Goal: Task Accomplishment & Management: Complete application form

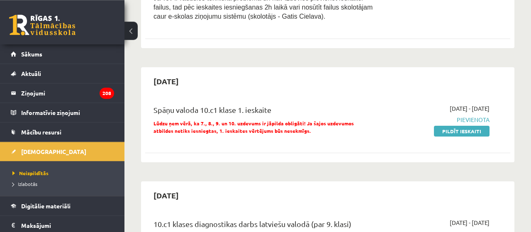
scroll to position [316, 0]
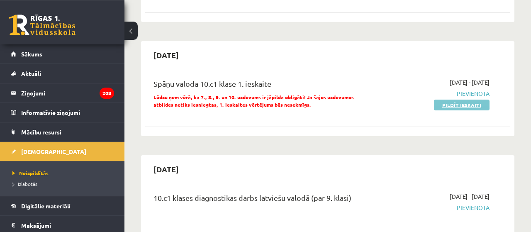
click at [462, 100] on link "Pildīt ieskaiti" at bounding box center [462, 105] width 56 height 11
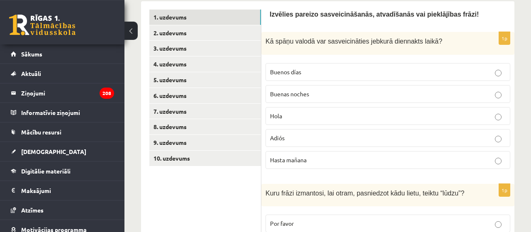
scroll to position [151, 0]
click at [287, 114] on p "Hola" at bounding box center [388, 116] width 236 height 9
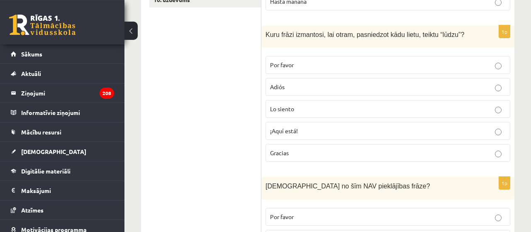
scroll to position [308, 0]
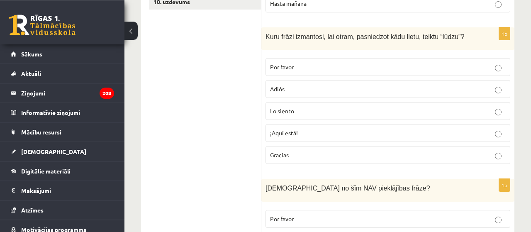
click at [370, 66] on p "Por favor" at bounding box center [388, 67] width 236 height 9
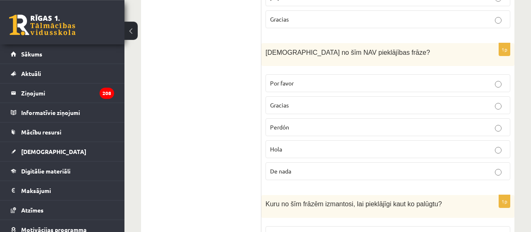
scroll to position [445, 0]
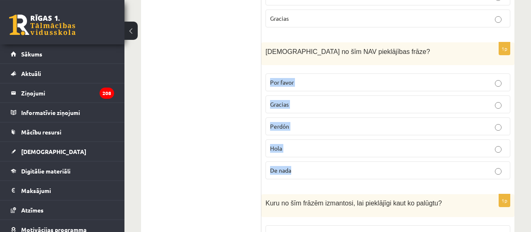
drag, startPoint x: 268, startPoint y: 78, endPoint x: 299, endPoint y: 168, distance: 95.5
click at [299, 91] on label "Por favor" at bounding box center [387, 82] width 245 height 18
copy fieldset "Por favor Gracias Perdón Hola De nada"
click at [200, 149] on ul "1. uzdevums 2. uzdevums 3. uzdevums 4. uzdevums 5. uzdevums 6. uzdevums 7. uzde…" at bounding box center [205, 103] width 112 height 772
click at [282, 148] on p "Hola" at bounding box center [388, 148] width 236 height 9
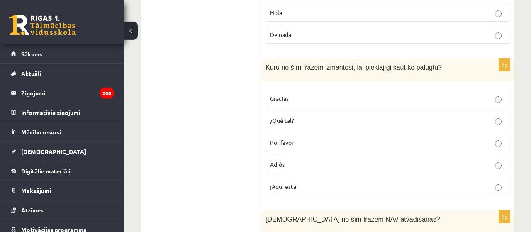
scroll to position [586, 0]
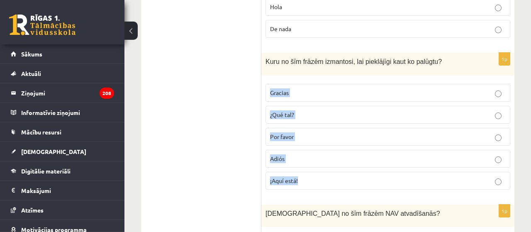
drag, startPoint x: 267, startPoint y: 87, endPoint x: 300, endPoint y: 175, distance: 94.5
click at [300, 102] on label "Gracias" at bounding box center [387, 93] width 245 height 18
copy fieldset "Gracias ¿Qué tal? Por favor Adiós ¡Aquí está!"
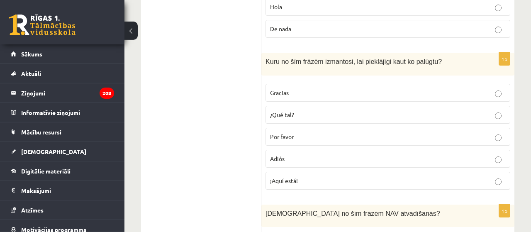
click at [305, 110] on p "¿Qué tal?" at bounding box center [388, 114] width 236 height 9
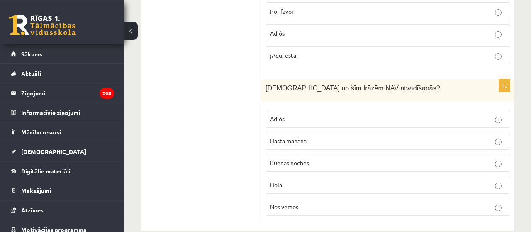
scroll to position [719, 0]
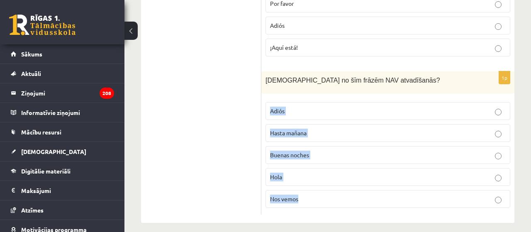
drag, startPoint x: 267, startPoint y: 102, endPoint x: 303, endPoint y: 195, distance: 99.8
click at [303, 120] on label "Adiós" at bounding box center [387, 111] width 245 height 18
copy fieldset "Adiós Hasta mañana Buenas noches Hola Nos vemos"
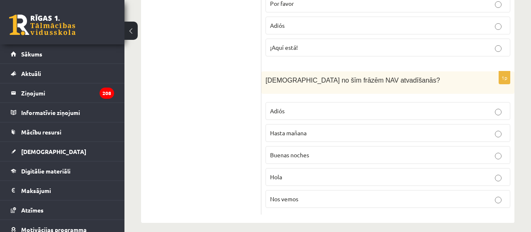
click at [307, 177] on label "Hola" at bounding box center [387, 177] width 245 height 18
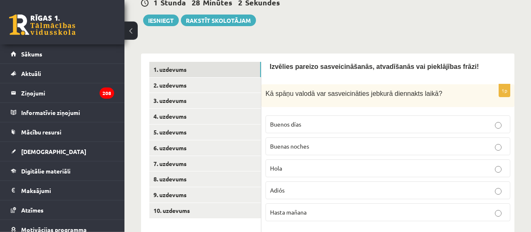
scroll to position [94, 0]
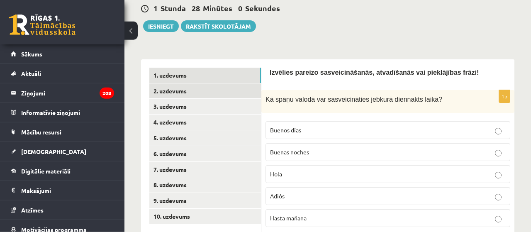
click at [170, 87] on link "2. uzdevums" at bounding box center [205, 90] width 112 height 15
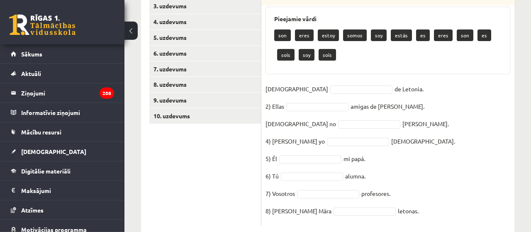
scroll to position [212, 0]
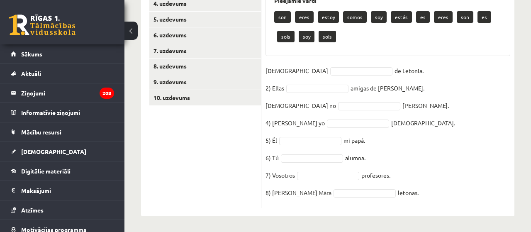
drag, startPoint x: 266, startPoint y: 43, endPoint x: 405, endPoint y: 204, distance: 212.9
click at [205, 48] on link "7. uzdevums" at bounding box center [205, 50] width 112 height 15
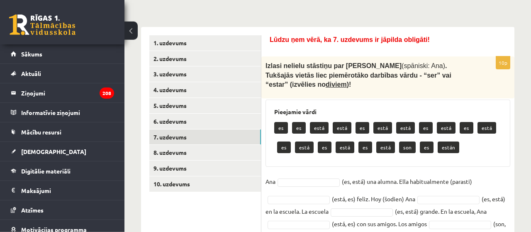
scroll to position [129, 0]
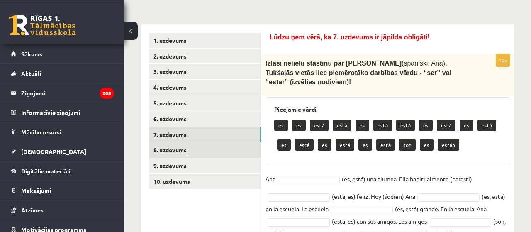
click at [208, 153] on link "8. uzdevums" at bounding box center [205, 149] width 112 height 15
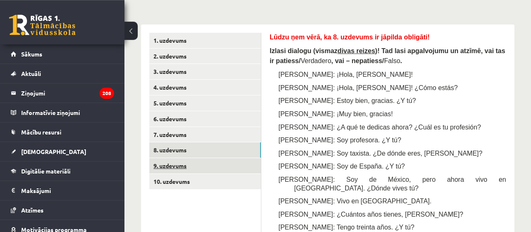
click at [191, 163] on link "9. uzdevums" at bounding box center [205, 165] width 112 height 15
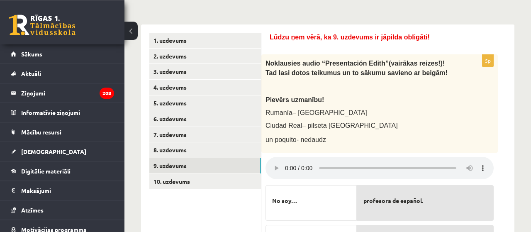
scroll to position [127, 0]
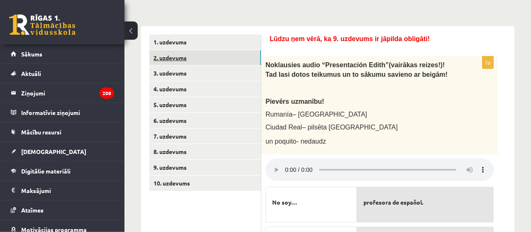
click at [217, 52] on link "2. uzdevums" at bounding box center [205, 57] width 112 height 15
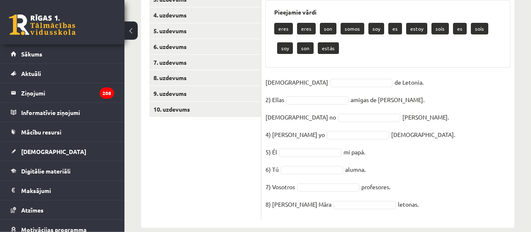
scroll to position [212, 0]
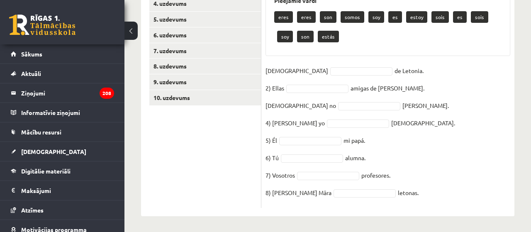
drag, startPoint x: 263, startPoint y: 50, endPoint x: 403, endPoint y: 202, distance: 207.2
copy fieldset "letonas."
click at [210, 138] on ul "1. uzdevums 2. uzdevums 3. uzdevums 4. uzdevums 5. uzdevums 6. uzdevums 7. uzde…" at bounding box center [205, 78] width 112 height 259
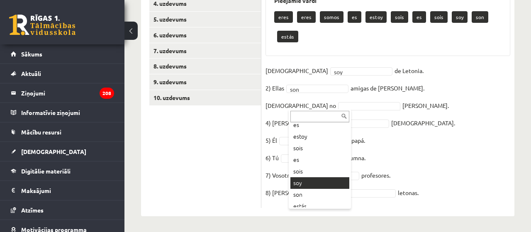
scroll to position [193, 0]
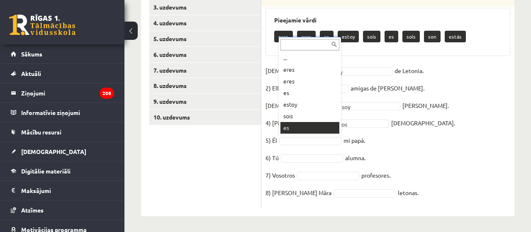
scroll to position [10, 0]
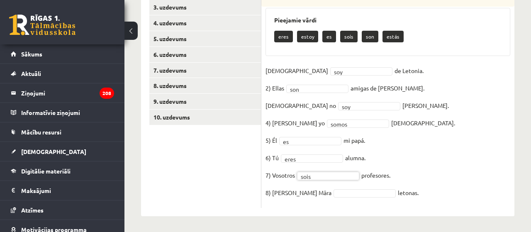
click at [323, 188] on fieldset "[DEMOGRAPHIC_DATA] soy *** de [GEOGRAPHIC_DATA]. 2) [PERSON_NAME] son *** amiga…" at bounding box center [387, 133] width 245 height 139
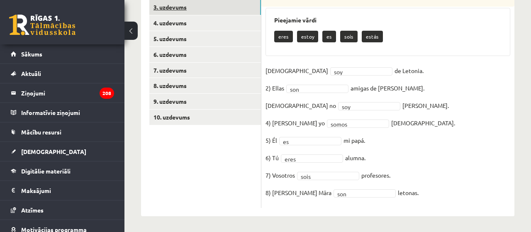
click at [209, 10] on link "3. uzdevums" at bounding box center [205, 7] width 112 height 15
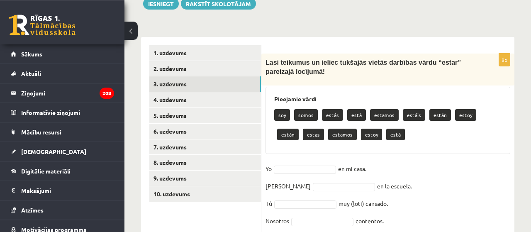
scroll to position [214, 0]
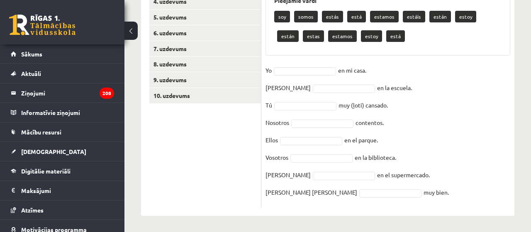
drag, startPoint x: 266, startPoint y: 63, endPoint x: 403, endPoint y: 207, distance: 198.0
copy fieldset "muy bien."
click at [208, 161] on ul "1. uzdevums 2. uzdevums 3. uzdevums 4. uzdevums 5. uzdevums 6. uzdevums 7. uzde…" at bounding box center [205, 77] width 112 height 261
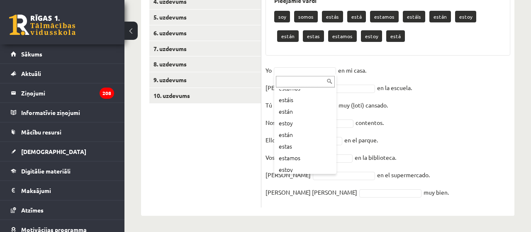
scroll to position [80, 0]
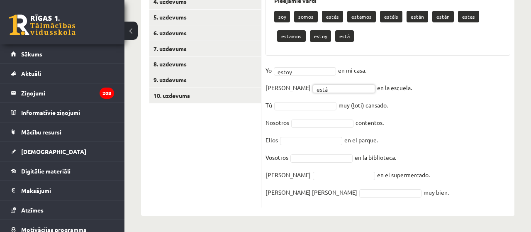
click at [303, 101] on fieldset "Yo estoy ***** en mi casa. Ella está **** en la escuela. Tú muy (ļoti) cansado.…" at bounding box center [387, 133] width 245 height 139
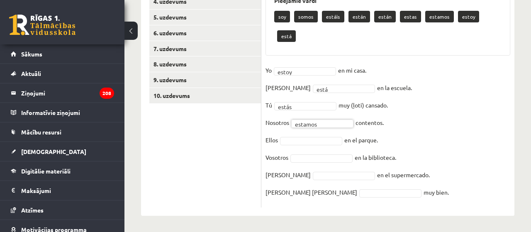
scroll to position [195, 0]
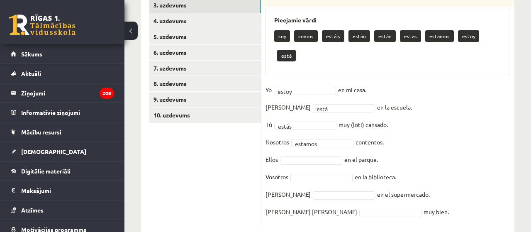
click at [290, 134] on fieldset "Yo estoy ***** en mi casa. Ella está **** en la escuela. Tú estás ***** muy (ļo…" at bounding box center [387, 152] width 245 height 139
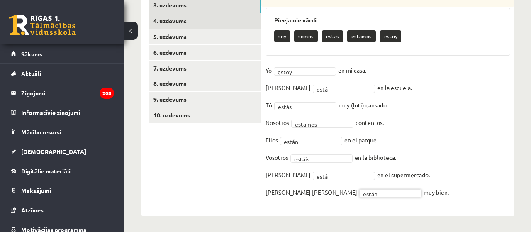
click at [224, 19] on link "4. uzdevums" at bounding box center [205, 20] width 112 height 15
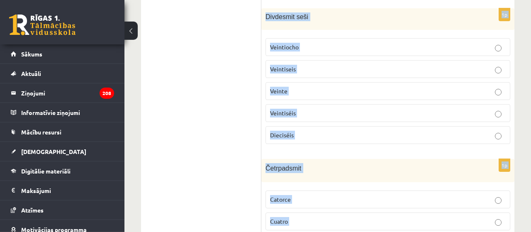
scroll to position [738, 0]
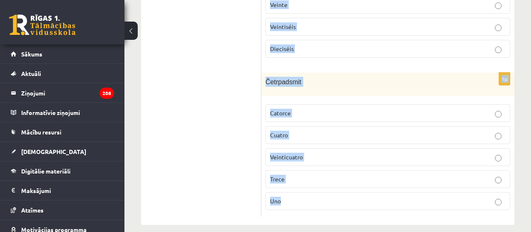
drag, startPoint x: 265, startPoint y: 119, endPoint x: 298, endPoint y: 186, distance: 74.6
copy form "Piecpadsmit Doce Diez Catorce Once Quince 1p Divdesmit septiņi Veintiocho Veint…"
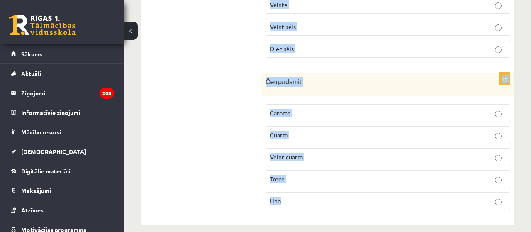
drag, startPoint x: 264, startPoint y: 15, endPoint x: 342, endPoint y: 184, distance: 186.3
copy form "Piecpadsmit Doce Diez Catorce Once Quince 1p Divdesmit septiņi Veintiocho Veint…"
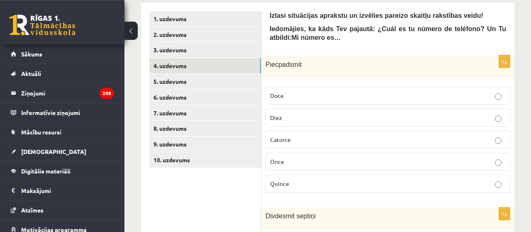
scroll to position [148, 0]
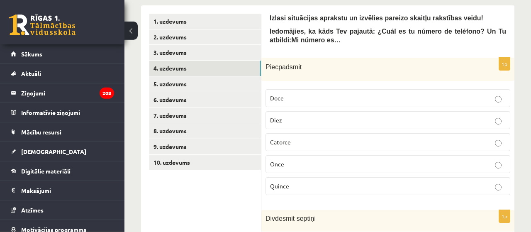
click at [300, 161] on p "Once" at bounding box center [388, 164] width 236 height 9
click at [296, 183] on p "Quince" at bounding box center [388, 186] width 236 height 9
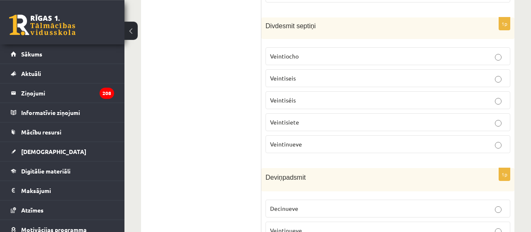
scroll to position [353, 0]
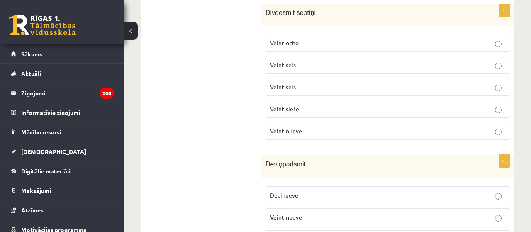
click at [310, 106] on p "Veintisiete" at bounding box center [388, 109] width 236 height 9
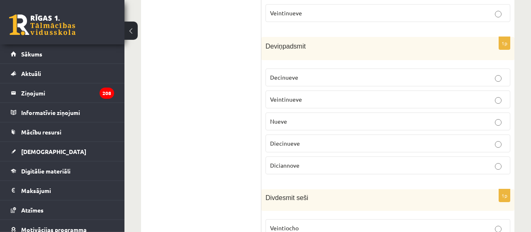
scroll to position [472, 0]
click at [305, 72] on p "Decinueve" at bounding box center [388, 76] width 236 height 9
click at [291, 146] on fieldset "Decinueve Veintinueve [GEOGRAPHIC_DATA] Diecinueve Diciannove" at bounding box center [387, 119] width 245 height 112
click at [287, 138] on span "Diecinueve" at bounding box center [285, 141] width 30 height 7
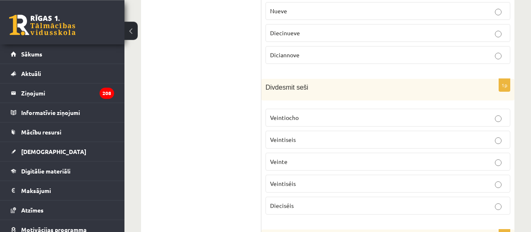
scroll to position [585, 0]
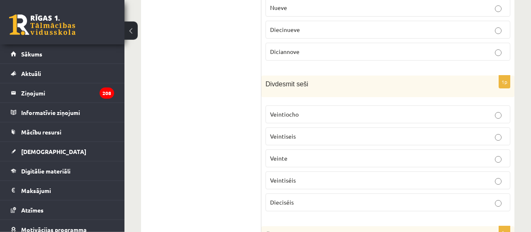
click at [294, 176] on span "Veintiséis" at bounding box center [283, 179] width 26 height 7
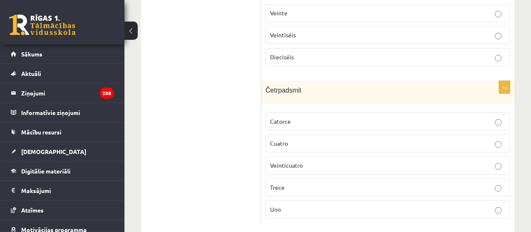
scroll to position [738, 0]
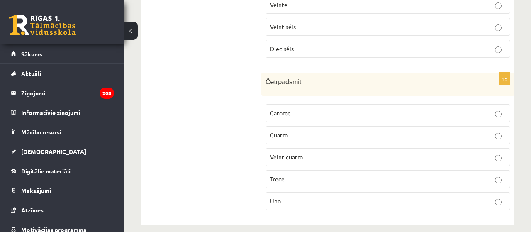
click at [286, 110] on label "Catorce" at bounding box center [387, 113] width 245 height 18
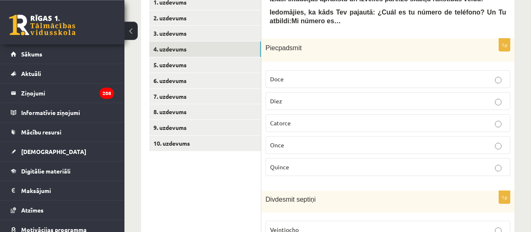
scroll to position [163, 0]
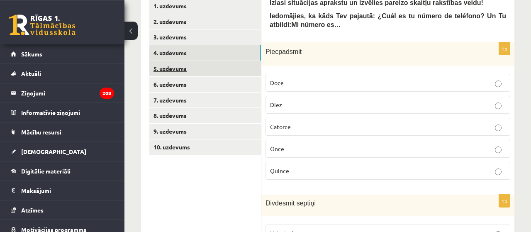
click at [194, 64] on link "5. uzdevums" at bounding box center [205, 68] width 112 height 15
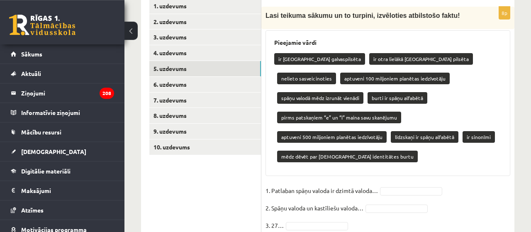
drag, startPoint x: 265, startPoint y: 15, endPoint x: 258, endPoint y: 17, distance: 7.5
click at [261, 17] on div "Lasi teikuma sākumu un to turpini, izvēloties atbilstošo faktu!" at bounding box center [387, 18] width 253 height 22
click at [219, 69] on link "5. uzdevums" at bounding box center [205, 68] width 112 height 15
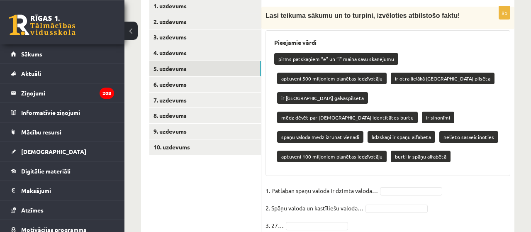
click at [174, 183] on ul "1. uzdevums 2. uzdevums 3. uzdevums 4. uzdevums 5. uzdevums 6. uzdevums 7. uzde…" at bounding box center [205, 162] width 112 height 329
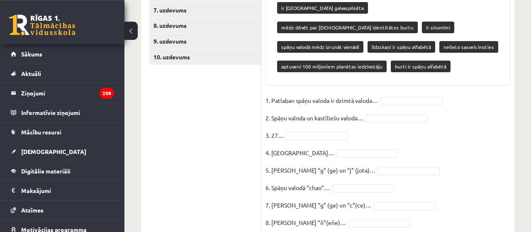
scroll to position [264, 0]
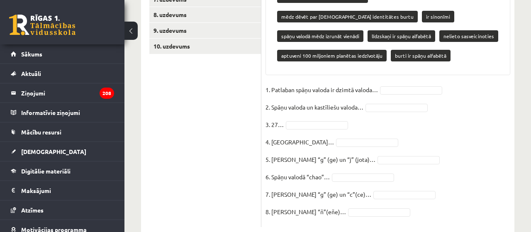
drag, startPoint x: 263, startPoint y: 15, endPoint x: 326, endPoint y: 187, distance: 182.5
copy div
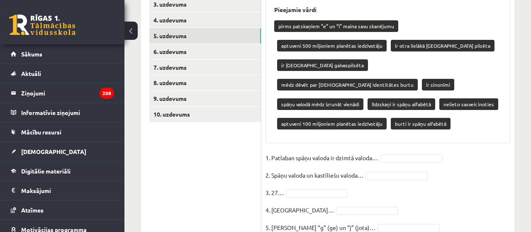
scroll to position [197, 0]
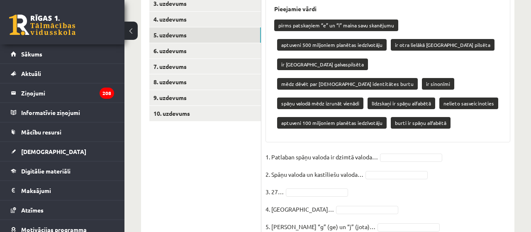
click at [221, 153] on ul "1. uzdevums 2. uzdevums 3. uzdevums 4. uzdevums 5. uzdevums 6. uzdevums 7. uzde…" at bounding box center [205, 129] width 112 height 329
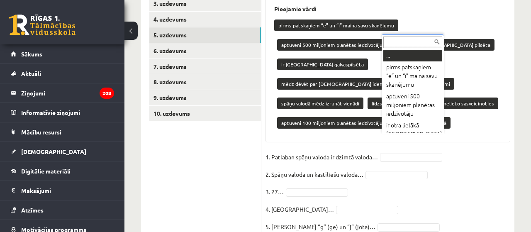
scroll to position [7, 0]
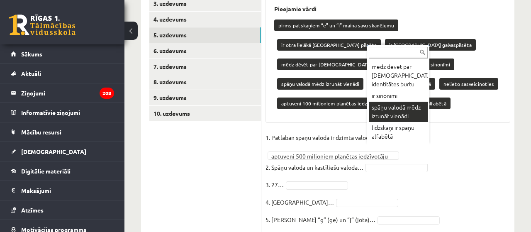
scroll to position [103, 0]
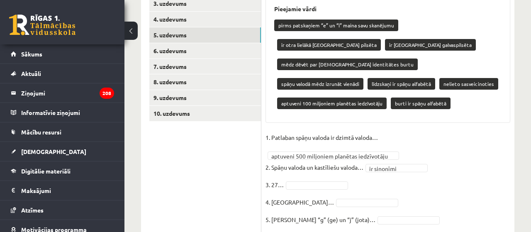
click at [337, 161] on fieldset "**********" at bounding box center [387, 207] width 245 height 152
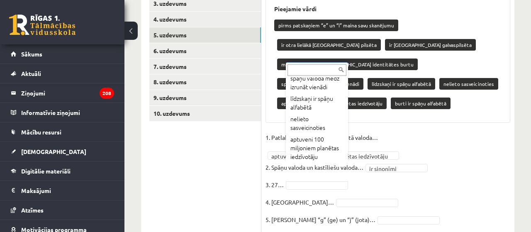
scroll to position [138, 0]
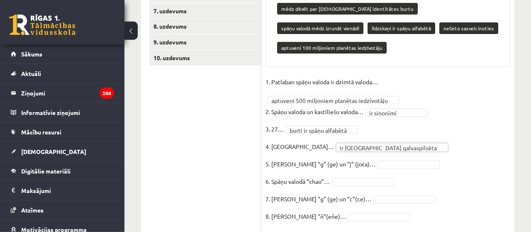
scroll to position [256, 0]
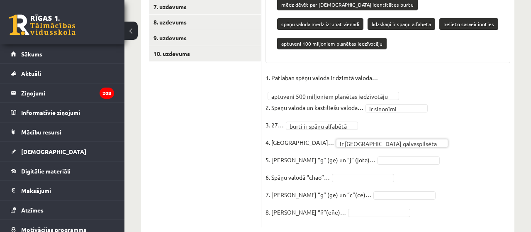
click at [426, 123] on fieldset "**********" at bounding box center [387, 147] width 245 height 152
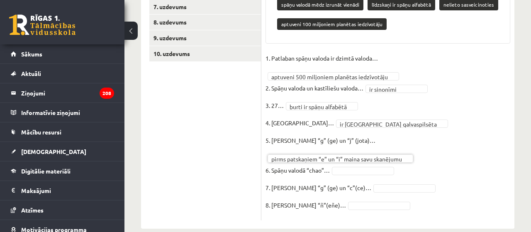
scroll to position [237, 0]
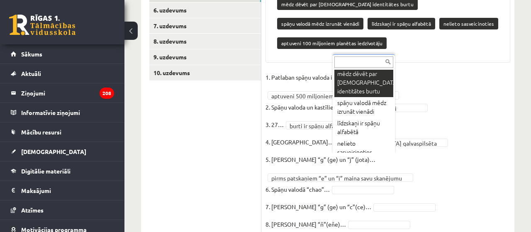
scroll to position [68, 0]
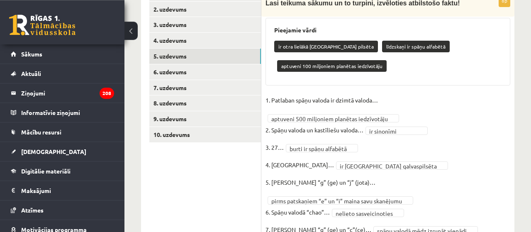
scroll to position [176, 0]
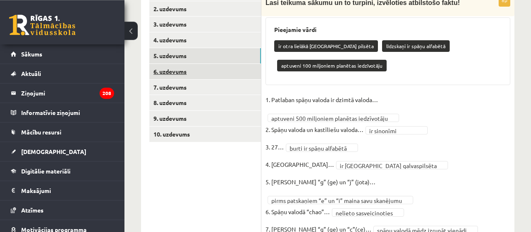
click at [214, 75] on link "6. uzdevums" at bounding box center [205, 71] width 112 height 15
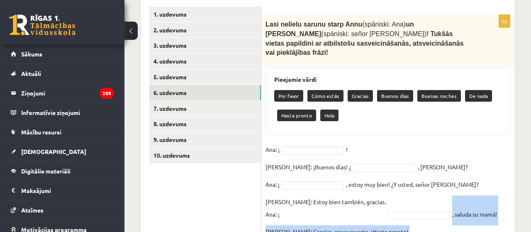
scroll to position [196, 0]
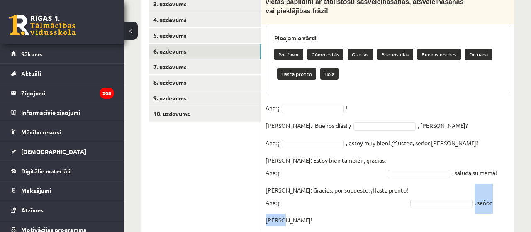
drag, startPoint x: 264, startPoint y: 23, endPoint x: 491, endPoint y: 198, distance: 286.6
copy fieldset ", señor [PERSON_NAME]!"
click at [219, 151] on ul "1. uzdevums 2. uzdevums 3. uzdevums 4. uzdevums 5. uzdevums 6. uzdevums 7. uzde…" at bounding box center [205, 97] width 112 height 265
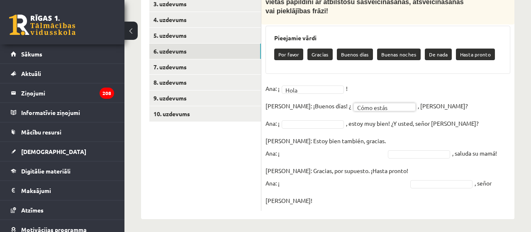
scroll to position [177, 0]
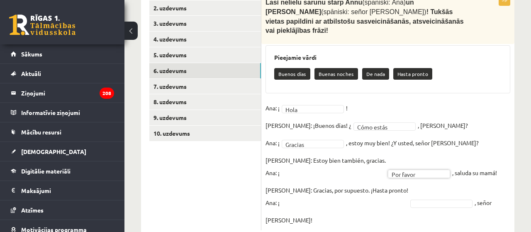
click at [419, 186] on fieldset "**********" at bounding box center [387, 164] width 245 height 124
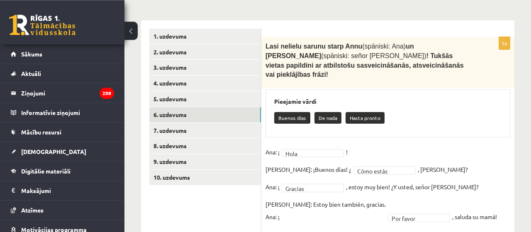
scroll to position [141, 0]
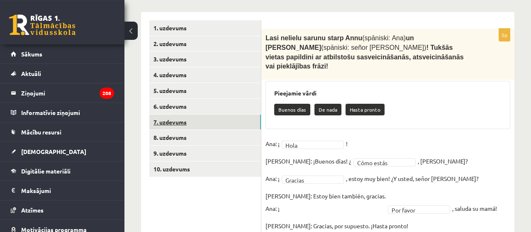
click at [183, 119] on link "7. uzdevums" at bounding box center [205, 121] width 112 height 15
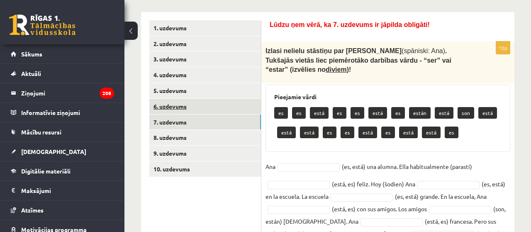
click at [220, 107] on link "6. uzdevums" at bounding box center [205, 106] width 112 height 15
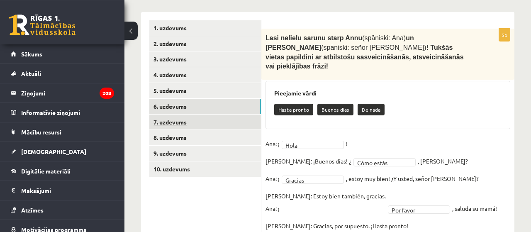
click at [216, 120] on link "7. uzdevums" at bounding box center [205, 121] width 112 height 15
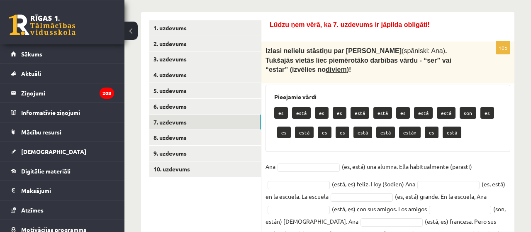
click at [268, 51] on span "Izlasi nelielu stāstiņu par [PERSON_NAME]" at bounding box center [333, 50] width 136 height 7
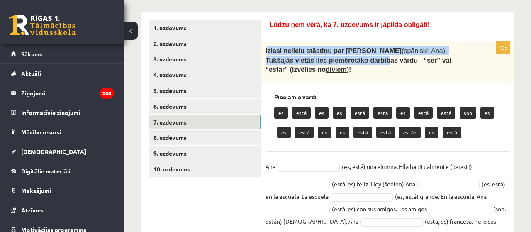
drag, startPoint x: 267, startPoint y: 50, endPoint x: 320, endPoint y: 65, distance: 55.2
click at [320, 65] on div "Izlasi nelielu stāstiņu par [PERSON_NAME] (spāniski: Ana) . Tukšajās vietās lie…" at bounding box center [387, 61] width 253 height 41
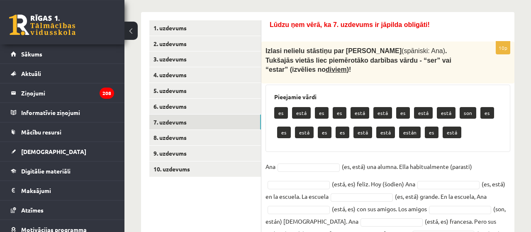
click at [263, 47] on div "Izlasi nelielu stāstiņu par [PERSON_NAME] (spāniski: Ana) . Tukšajās vietās lie…" at bounding box center [387, 61] width 253 height 41
drag, startPoint x: 263, startPoint y: 47, endPoint x: 272, endPoint y: 48, distance: 8.4
click at [272, 48] on div "Izlasi nelielu stāstiņu par [PERSON_NAME] (spāniski: Ana) . Tukšajās vietās lie…" at bounding box center [387, 61] width 253 height 41
click at [268, 48] on span "Izlasi nelielu stāstiņu par [PERSON_NAME]" at bounding box center [333, 50] width 136 height 7
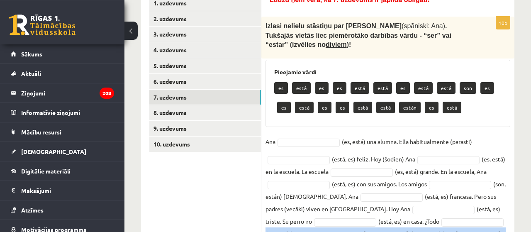
scroll to position [192, 0]
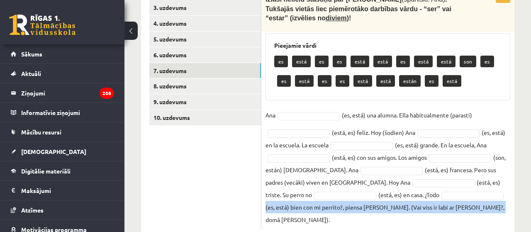
drag, startPoint x: 265, startPoint y: 49, endPoint x: 488, endPoint y: 209, distance: 274.6
click at [488, 32] on div "Izlasi nelielu stāstiņu par [PERSON_NAME] (spāniski: Ana) . Tukšajās vietās lie…" at bounding box center [387, 10] width 253 height 41
copy fieldset "(es, está) bien con mi perrito?, piensa [PERSON_NAME]. (Vai viss ir labi ar [PE…"
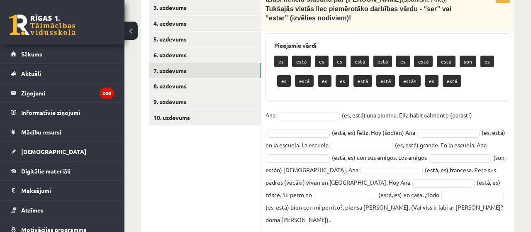
click at [190, 197] on ul "1. uzdevums 2. uzdevums 3. uzdevums 4. uzdevums 5. uzdevums 6. uzdevums 7. uzde…" at bounding box center [205, 99] width 112 height 261
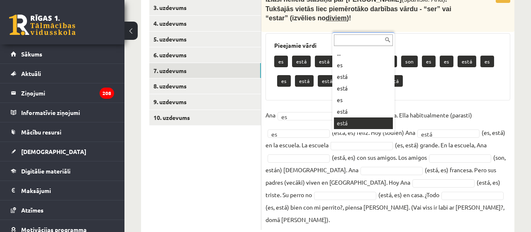
scroll to position [10, 0]
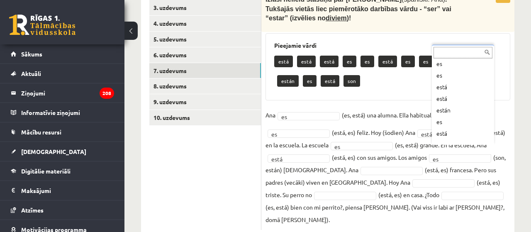
scroll to position [91, 0]
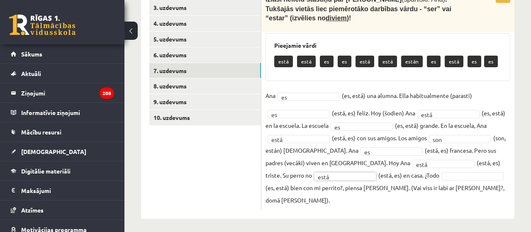
scroll to position [173, 0]
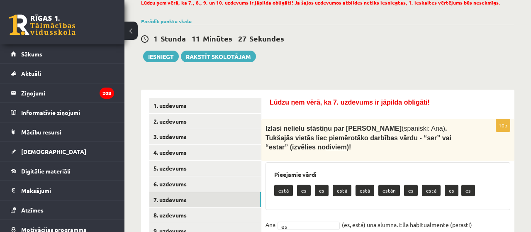
scroll to position [61, 0]
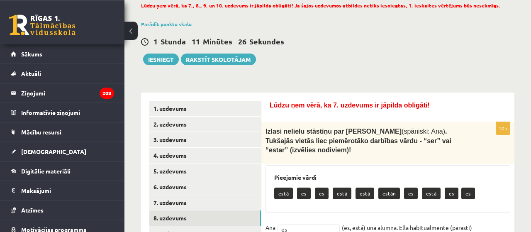
click at [177, 214] on link "8. uzdevums" at bounding box center [205, 217] width 112 height 15
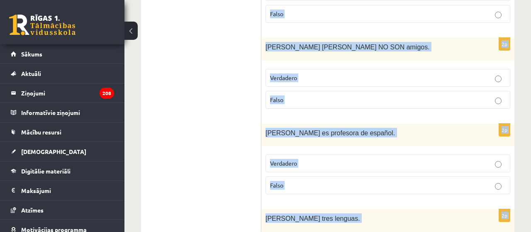
scroll to position [1168, 0]
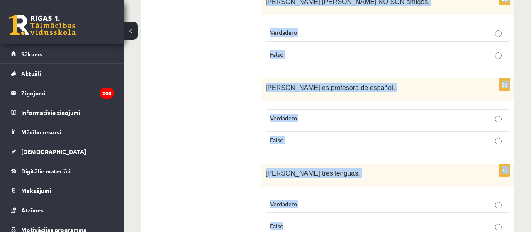
drag, startPoint x: 268, startPoint y: 62, endPoint x: 349, endPoint y: 190, distance: 150.6
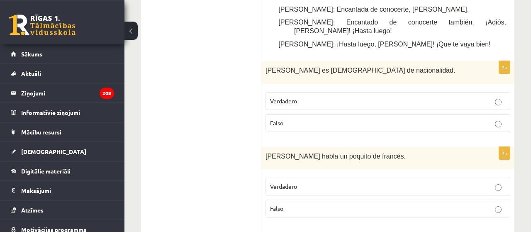
scroll to position [494, 0]
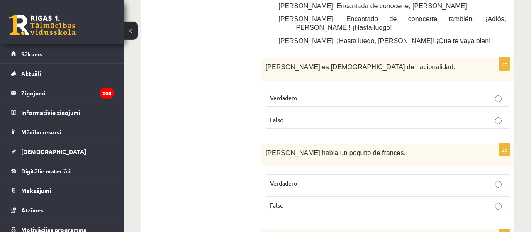
click at [463, 93] on p "Verdadero" at bounding box center [388, 97] width 236 height 9
click at [316, 201] on p "Falso" at bounding box center [388, 205] width 236 height 9
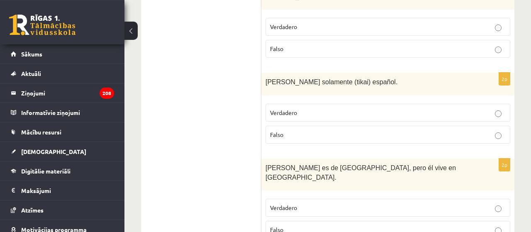
scroll to position [659, 0]
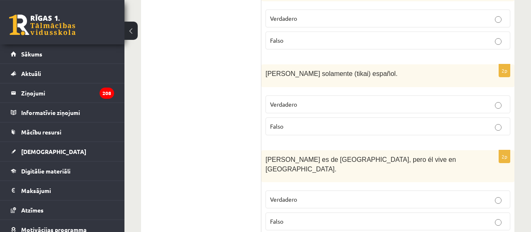
click at [331, 122] on p "Falso" at bounding box center [388, 126] width 236 height 9
click at [329, 190] on label "Verdadero" at bounding box center [387, 199] width 245 height 18
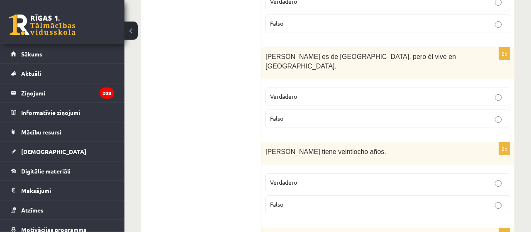
scroll to position [767, 0]
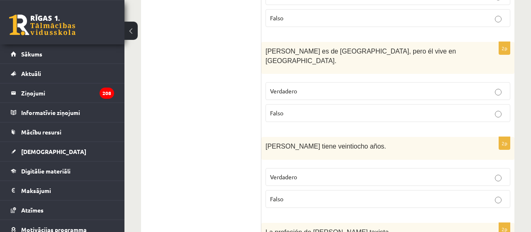
click at [384, 190] on label "Falso" at bounding box center [387, 199] width 245 height 18
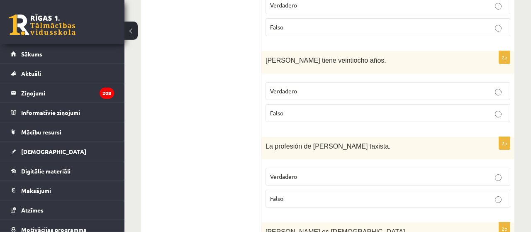
scroll to position [863, 0]
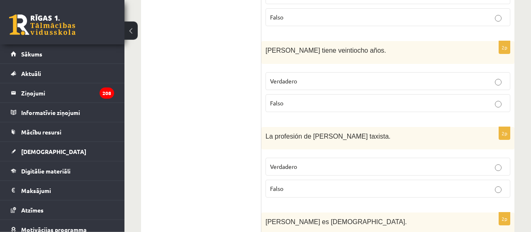
click at [477, 162] on p "Verdadero" at bounding box center [388, 166] width 236 height 9
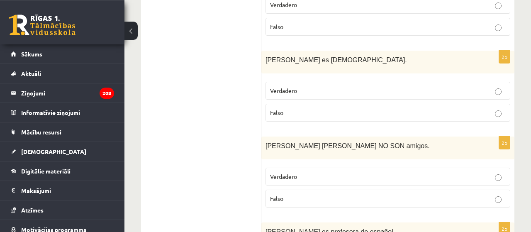
scroll to position [1168, 0]
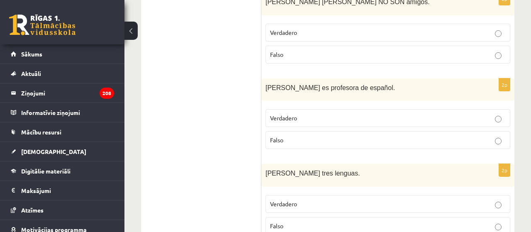
click at [384, 221] on p "Falso" at bounding box center [388, 225] width 236 height 9
click at [370, 136] on p "Falso" at bounding box center [388, 140] width 236 height 9
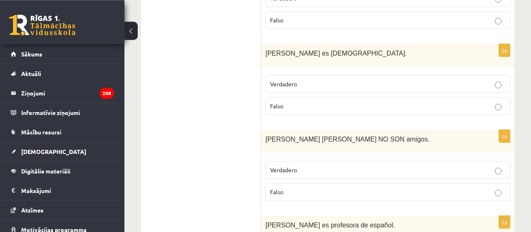
scroll to position [1036, 0]
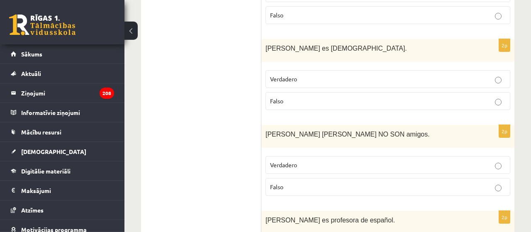
click at [406, 183] on p "Falso" at bounding box center [388, 187] width 236 height 9
click at [423, 97] on p "Falso" at bounding box center [388, 101] width 236 height 9
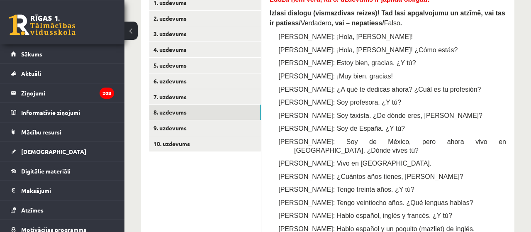
scroll to position [159, 0]
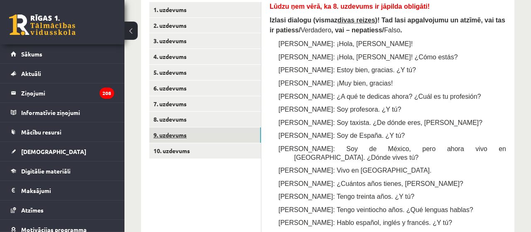
click at [191, 134] on link "9. uzdevums" at bounding box center [205, 134] width 112 height 15
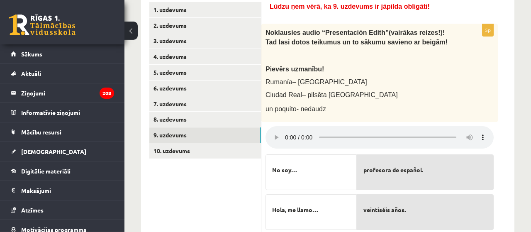
click at [344, 55] on p at bounding box center [358, 55] width 187 height 8
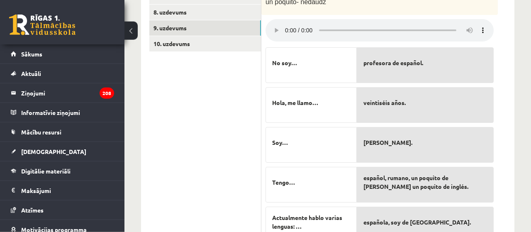
scroll to position [266, 0]
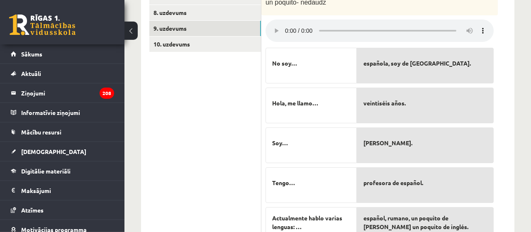
drag, startPoint x: 392, startPoint y: 182, endPoint x: 388, endPoint y: 157, distance: 25.3
click at [371, 134] on p "[PERSON_NAME]." at bounding box center [425, 142] width 124 height 17
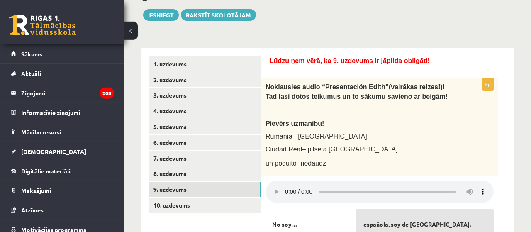
scroll to position [106, 0]
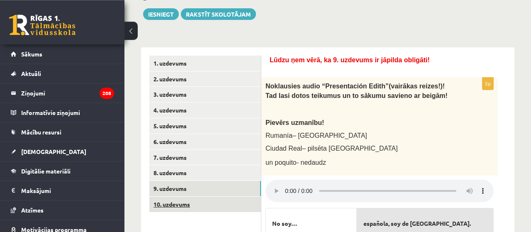
click at [185, 202] on link "10. uzdevums" at bounding box center [205, 204] width 112 height 15
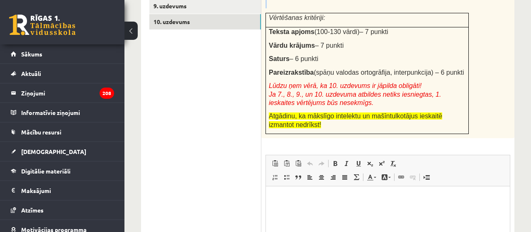
scroll to position [279, 0]
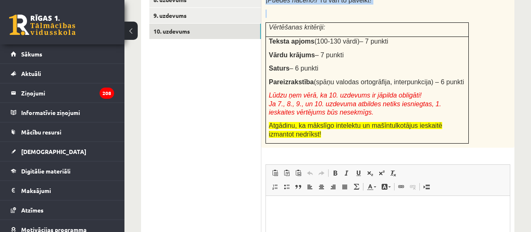
drag, startPoint x: 265, startPoint y: 73, endPoint x: 356, endPoint y: 104, distance: 95.5
click at [356, 104] on div "Uzdevumu veic pa soļiem: 1. solis. Iztēlojies , ka Tu esi saticis [PERSON_NAME]…" at bounding box center [387, 19] width 253 height 257
click at [479, 100] on div "Uzdevumu veic pa soļiem: 1. solis. Iztēlojies , ka Tu esi saticis [PERSON_NAME]…" at bounding box center [387, 19] width 253 height 257
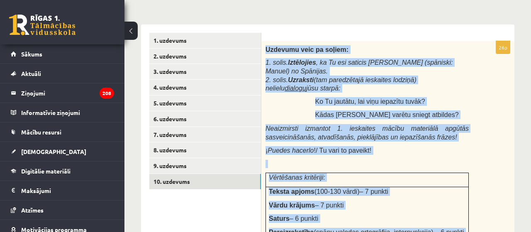
scroll to position [186, 0]
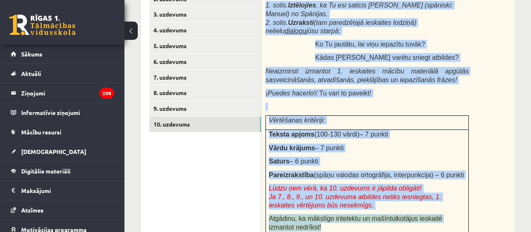
drag, startPoint x: 265, startPoint y: 17, endPoint x: 337, endPoint y: 201, distance: 197.8
click at [337, 201] on div "Uzdevumu veic pa soļiem: 1. solis. Iztēlojies , ka Tu esi saticis [PERSON_NAME]…" at bounding box center [387, 112] width 253 height 257
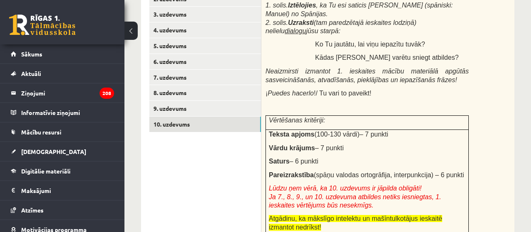
click at [246, 171] on ul "1. uzdevums 2. uzdevums 3. uzdevums 4. uzdevums 5. uzdevums 6. uzdevums 7. uzde…" at bounding box center [205, 203] width 112 height 455
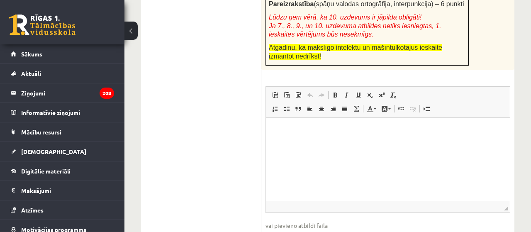
scroll to position [356, 0]
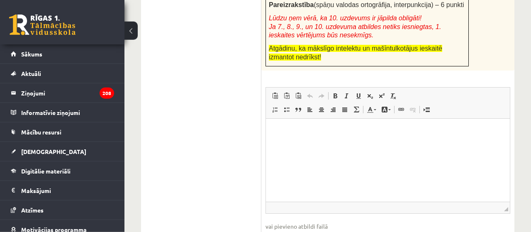
click at [364, 157] on html at bounding box center [388, 160] width 244 height 83
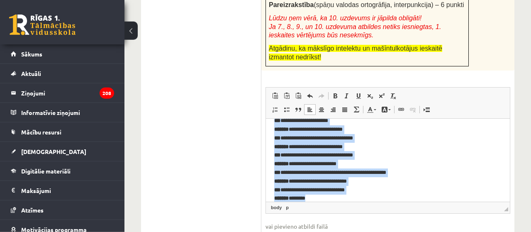
scroll to position [0, 0]
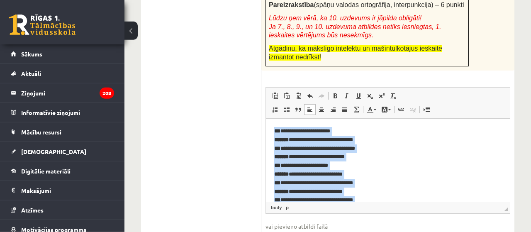
drag, startPoint x: 321, startPoint y: 195, endPoint x: 271, endPoint y: 114, distance: 94.6
click at [271, 119] on html "**********" at bounding box center [388, 160] width 244 height 83
click at [333, 92] on span at bounding box center [335, 95] width 7 height 7
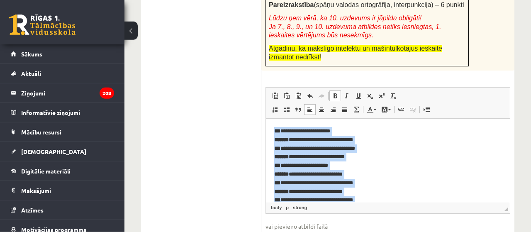
click at [362, 134] on p "**********" at bounding box center [388, 187] width 228 height 121
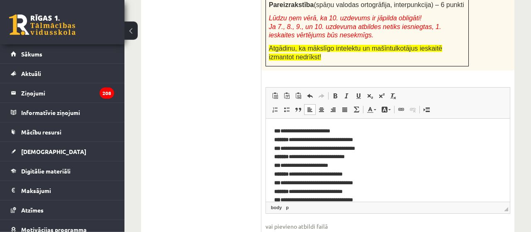
click at [286, 133] on p "**********" at bounding box center [388, 187] width 228 height 121
click at [285, 132] on p "**********" at bounding box center [388, 187] width 228 height 121
click at [336, 92] on span at bounding box center [335, 95] width 7 height 7
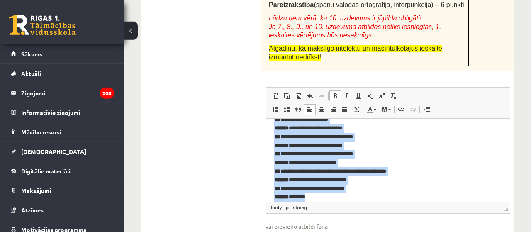
scroll to position [397, 0]
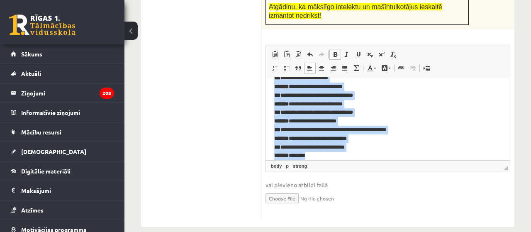
drag, startPoint x: 274, startPoint y: 87, endPoint x: 336, endPoint y: 156, distance: 93.4
click at [336, 114] on html "**********" at bounding box center [388, 72] width 244 height 83
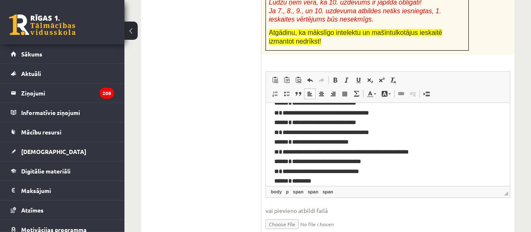
scroll to position [75, 0]
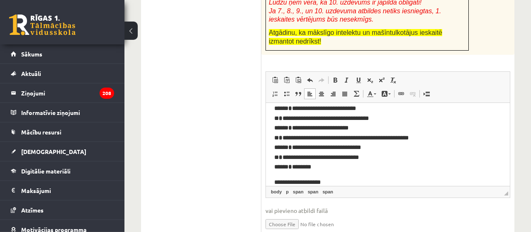
click at [302, 160] on span "**********" at bounding box center [341, 103] width 134 height 132
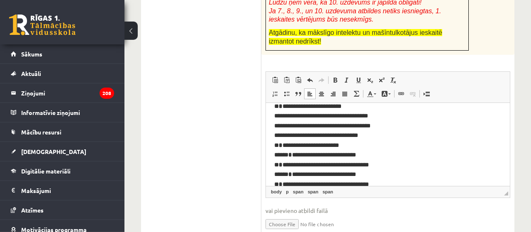
scroll to position [0, 0]
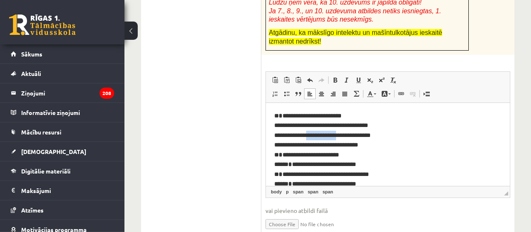
drag, startPoint x: 335, startPoint y: 136, endPoint x: 307, endPoint y: 133, distance: 28.4
click at [307, 133] on span "**********" at bounding box center [341, 179] width 134 height 132
click at [332, 166] on span "**********" at bounding box center [341, 179] width 134 height 132
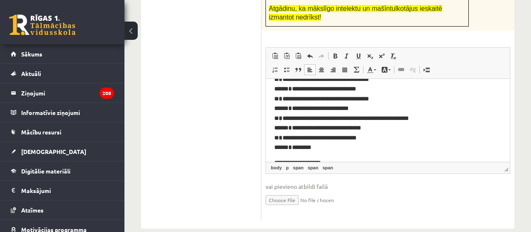
scroll to position [76, 0]
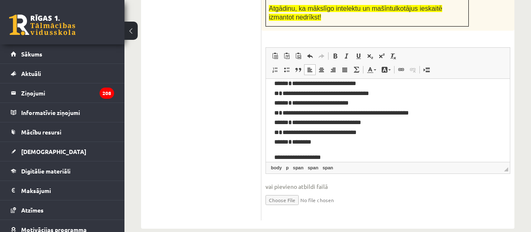
click at [319, 137] on p "**********" at bounding box center [388, 79] width 228 height 136
click at [325, 132] on span "**********" at bounding box center [341, 78] width 134 height 132
click at [344, 131] on span "**********" at bounding box center [341, 78] width 134 height 132
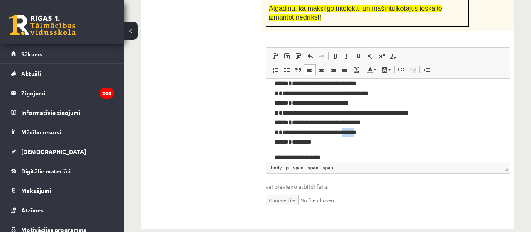
click at [344, 131] on span "**********" at bounding box center [341, 78] width 134 height 132
click at [331, 135] on span "**********" at bounding box center [341, 78] width 134 height 132
click at [338, 137] on p "**********" at bounding box center [388, 79] width 228 height 136
click at [338, 136] on span "**********" at bounding box center [341, 78] width 134 height 132
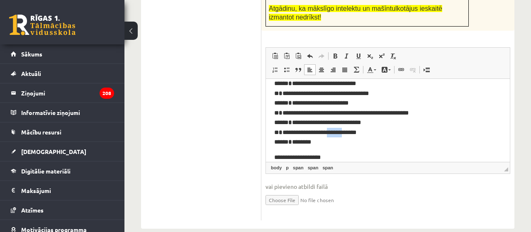
click at [338, 136] on span "**********" at bounding box center [341, 78] width 134 height 132
click at [348, 132] on span "**********" at bounding box center [341, 78] width 134 height 132
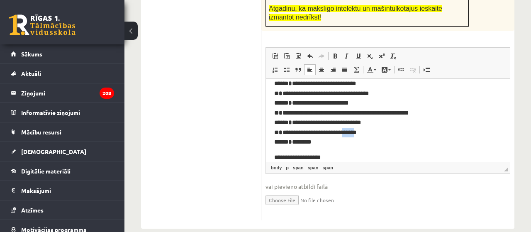
click at [348, 132] on span "**********" at bounding box center [341, 78] width 134 height 132
click at [362, 132] on p "**********" at bounding box center [388, 79] width 228 height 136
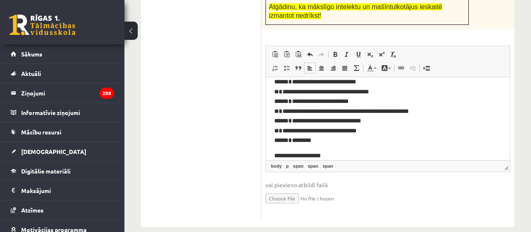
click at [326, 160] on span "◢ Elementa ceļš body p span span span" at bounding box center [388, 166] width 244 height 12
click at [326, 154] on p "**********" at bounding box center [387, 156] width 227 height 10
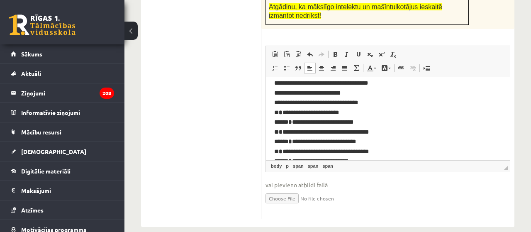
scroll to position [0, 0]
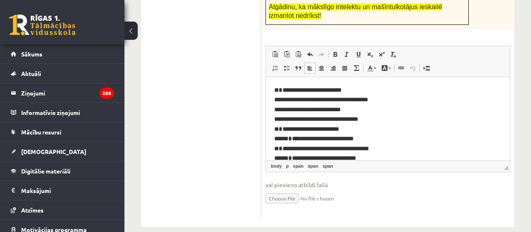
click at [384, 119] on p "**********" at bounding box center [388, 153] width 228 height 136
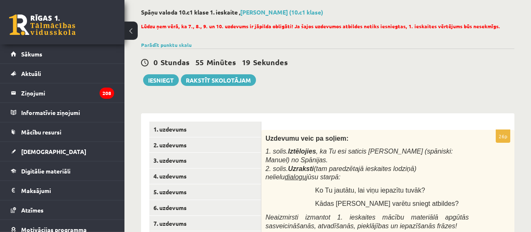
scroll to position [42, 0]
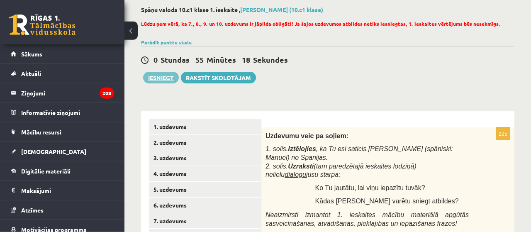
click at [161, 74] on button "Iesniegt" at bounding box center [161, 78] width 36 height 12
